Goal: Task Accomplishment & Management: Manage account settings

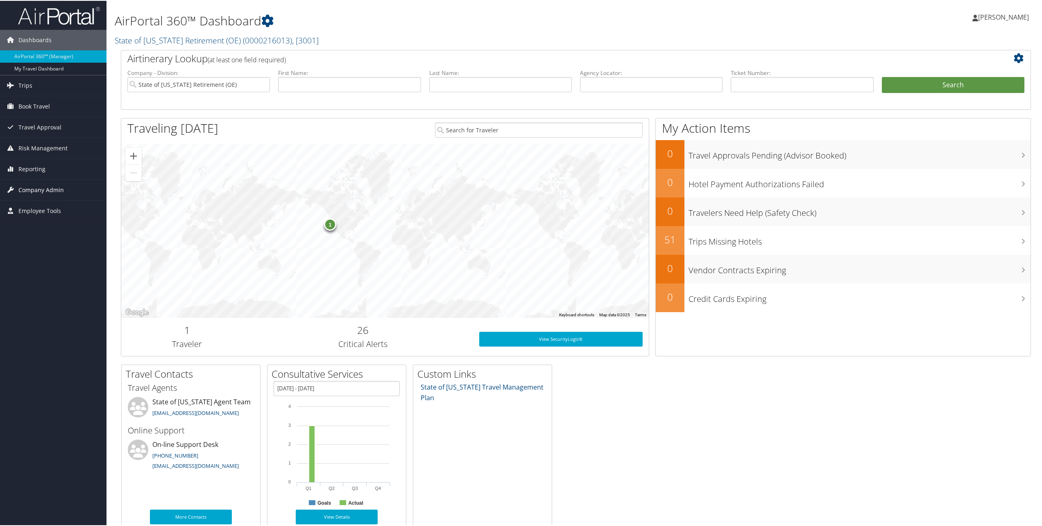
click at [47, 185] on span "Company Admin" at bounding box center [40, 189] width 45 height 20
click at [35, 242] on link "Users (Beta)" at bounding box center [53, 242] width 106 height 12
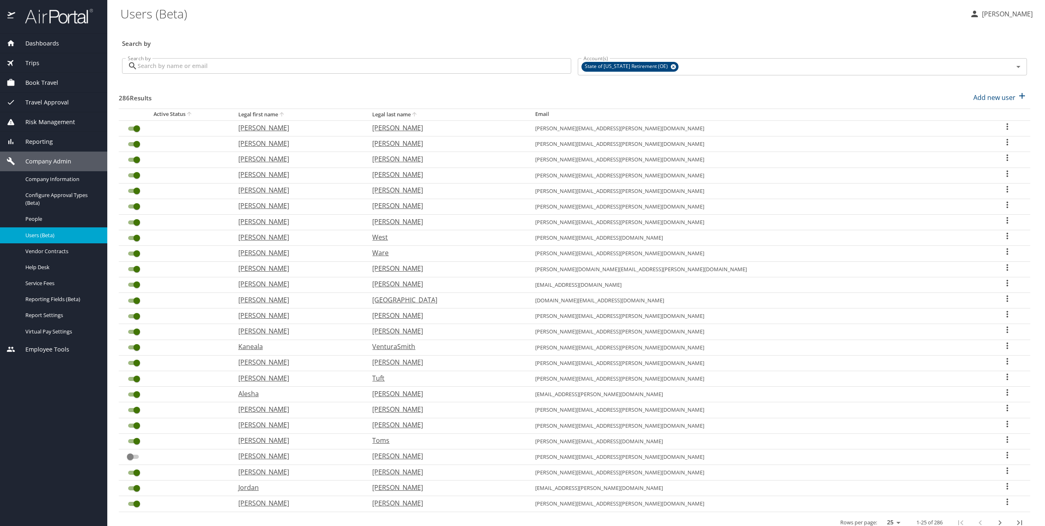
click at [321, 73] on input "Search by" at bounding box center [355, 66] width 434 height 16
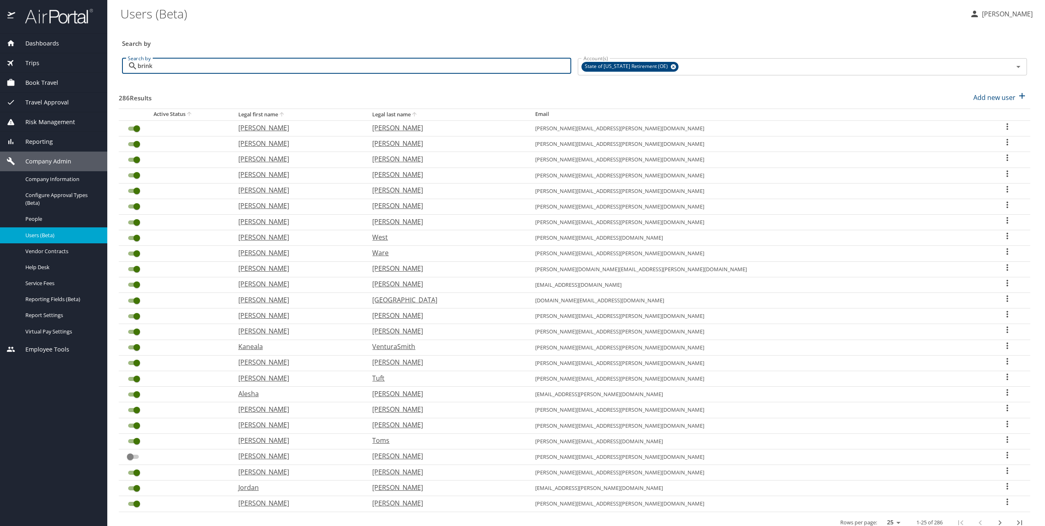
type input "brink"
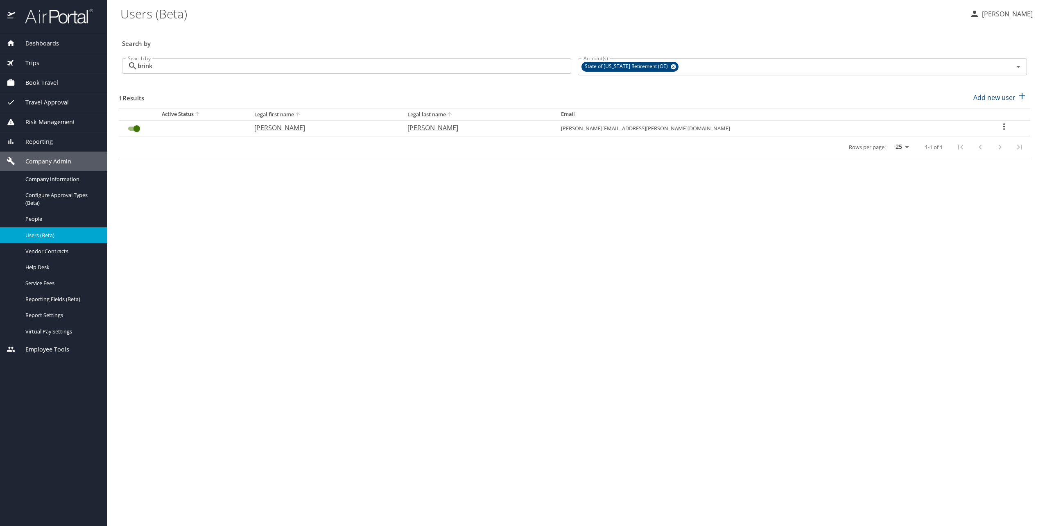
click at [313, 130] on p "[PERSON_NAME]" at bounding box center [322, 128] width 137 height 10
select select "US"
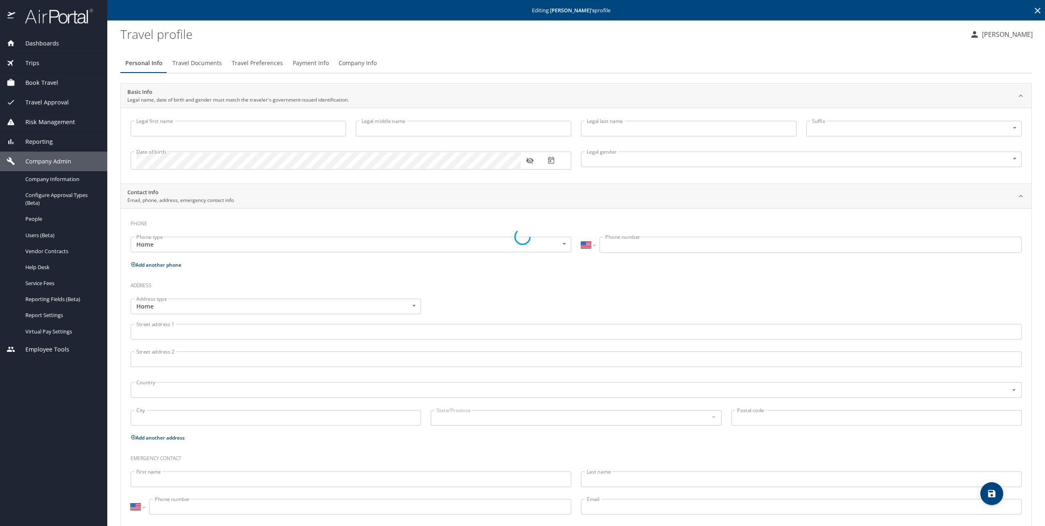
type input "[PERSON_NAME]"
type input "[DEMOGRAPHIC_DATA]"
select select "US"
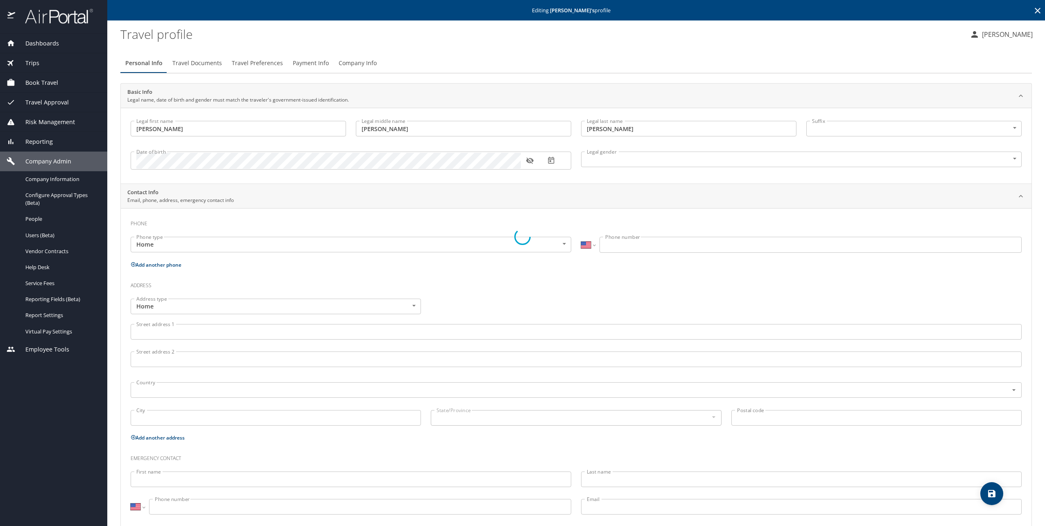
select select "US"
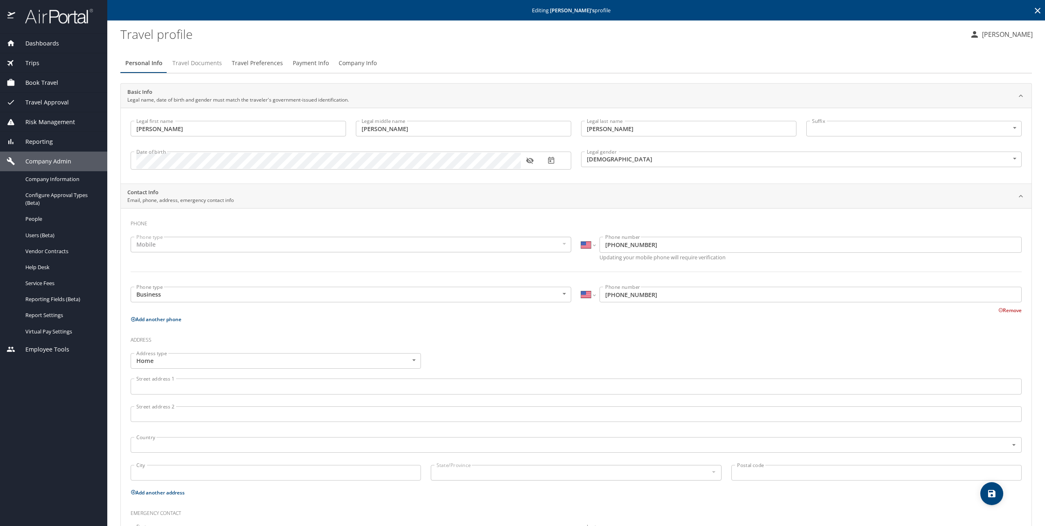
click at [204, 58] on button "Travel Documents" at bounding box center [196, 63] width 59 height 20
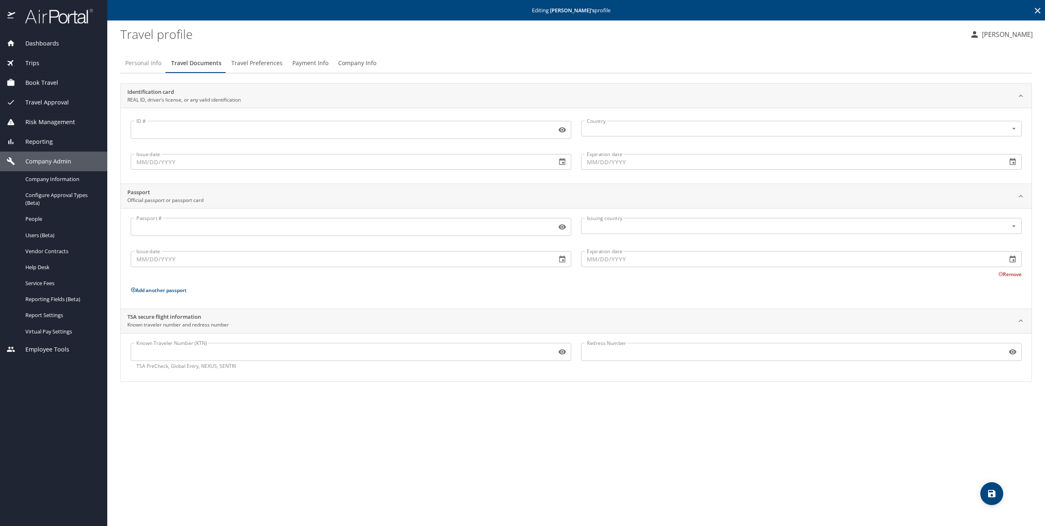
click at [140, 57] on button "Personal Info" at bounding box center [143, 63] width 46 height 20
select select "US"
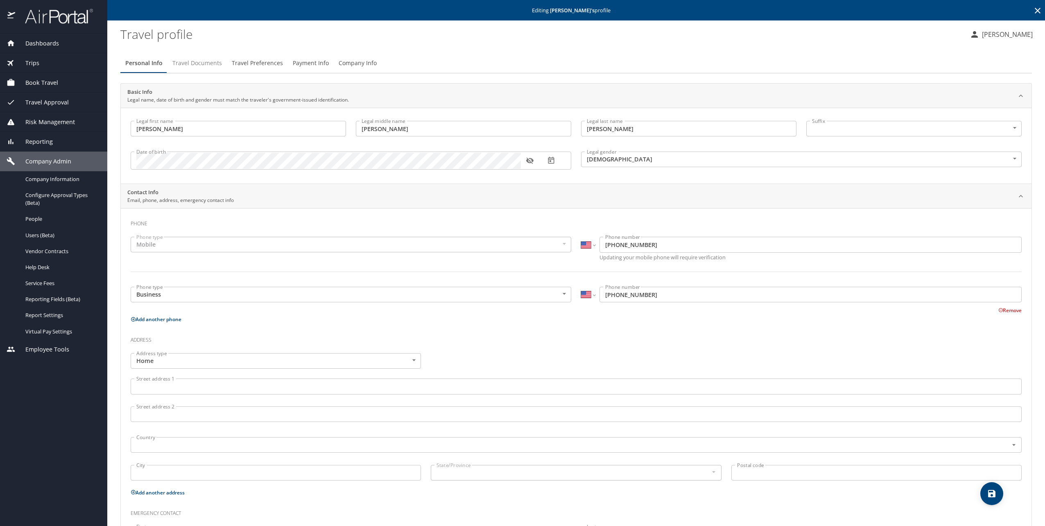
click at [188, 61] on span "Travel Documents" at bounding box center [197, 63] width 50 height 10
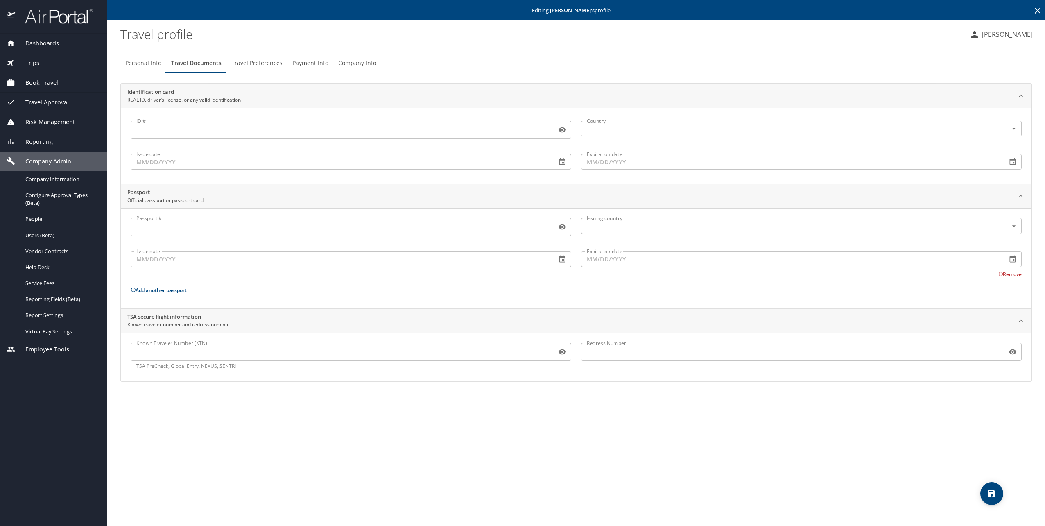
click at [192, 356] on input "Known Traveler Number (KTN)" at bounding box center [342, 352] width 423 height 16
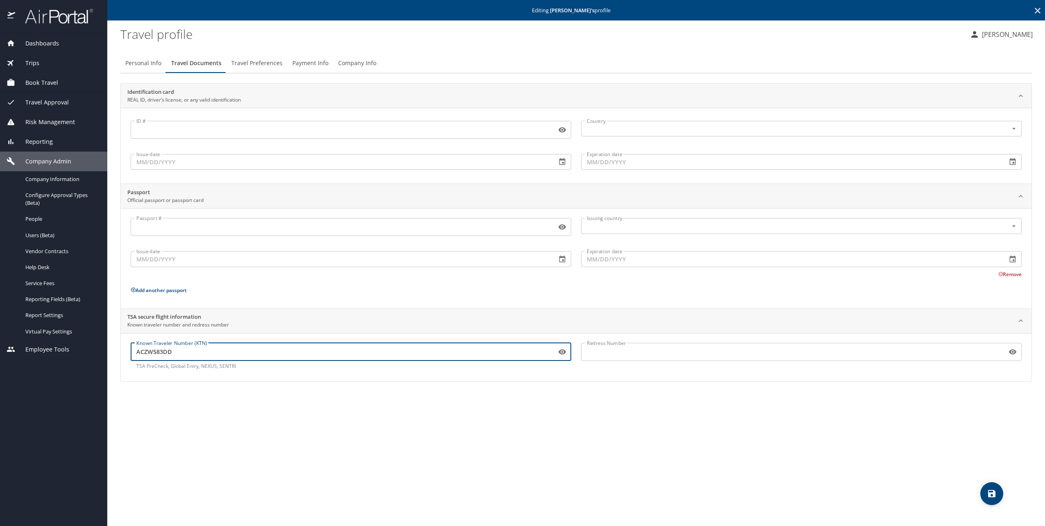
type input "ACZW583DD"
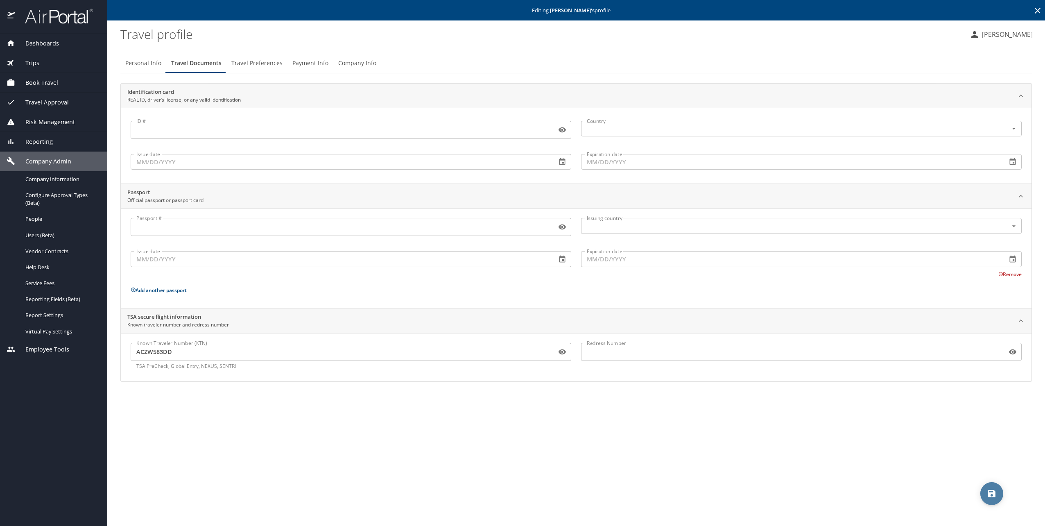
click at [999, 495] on span "save" at bounding box center [991, 493] width 23 height 10
click at [988, 498] on icon "save" at bounding box center [992, 493] width 10 height 10
